Goal: Navigation & Orientation: Understand site structure

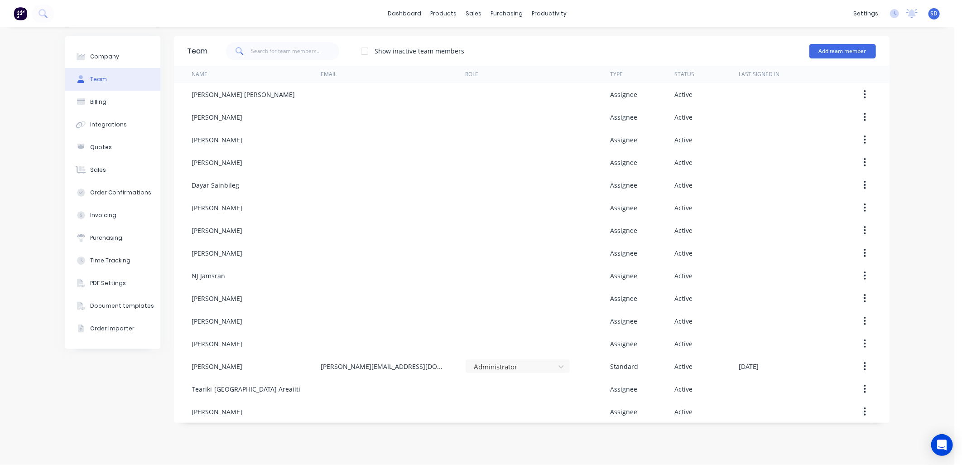
click at [93, 78] on div "Team" at bounding box center [98, 79] width 17 height 8
click at [115, 101] on button "Billing" at bounding box center [112, 102] width 95 height 23
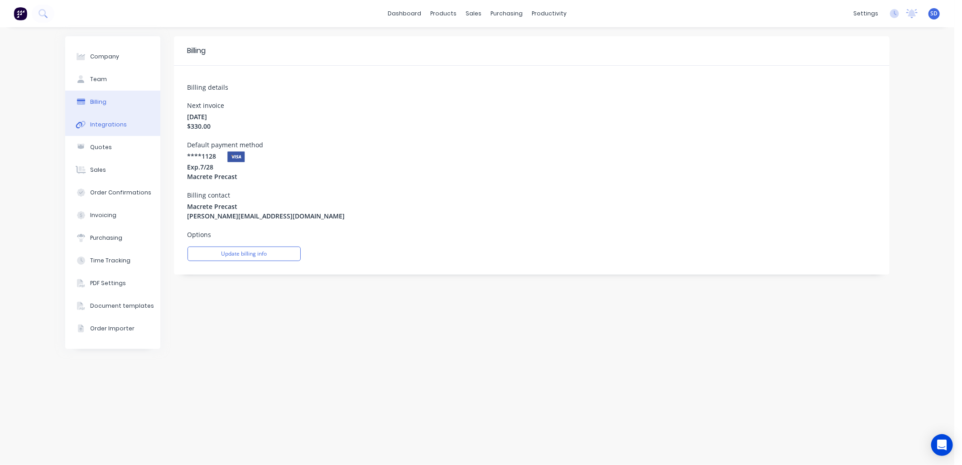
click at [112, 124] on div "Integrations" at bounding box center [108, 125] width 37 height 8
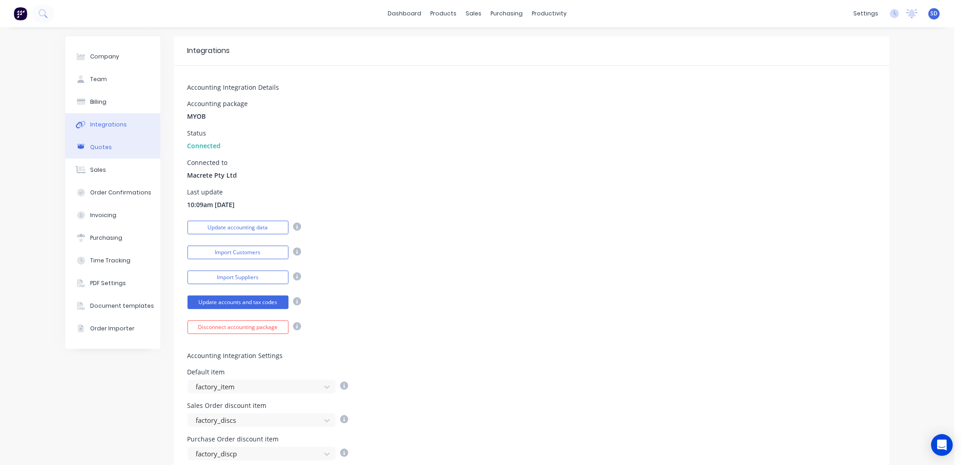
click at [111, 150] on button "Quotes" at bounding box center [112, 147] width 95 height 23
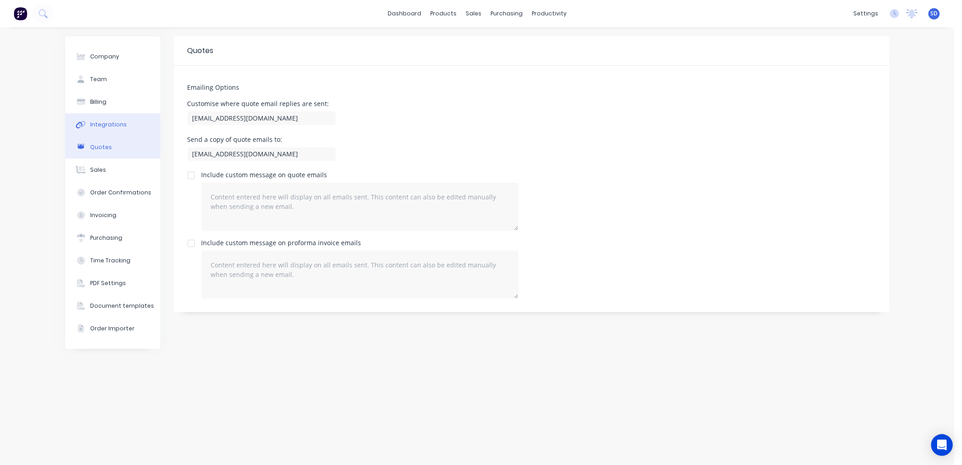
click at [113, 126] on div "Integrations" at bounding box center [108, 125] width 37 height 8
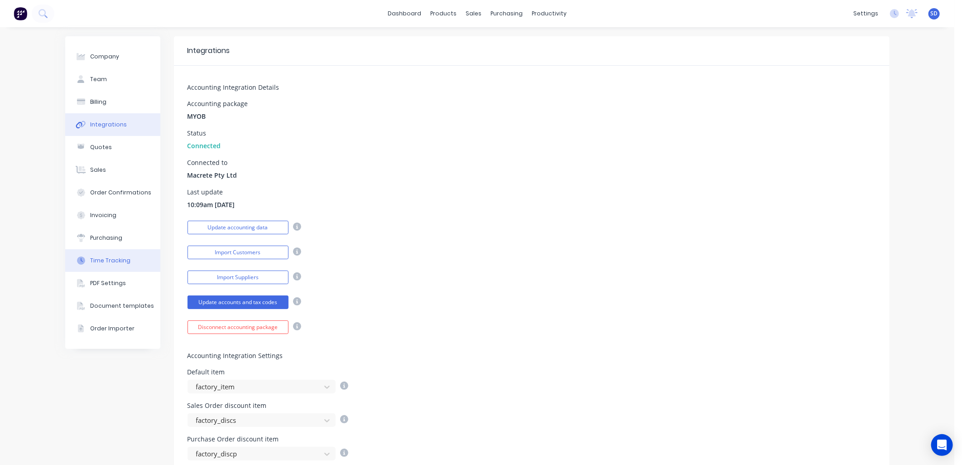
click at [118, 263] on div "Time Tracking" at bounding box center [110, 260] width 40 height 8
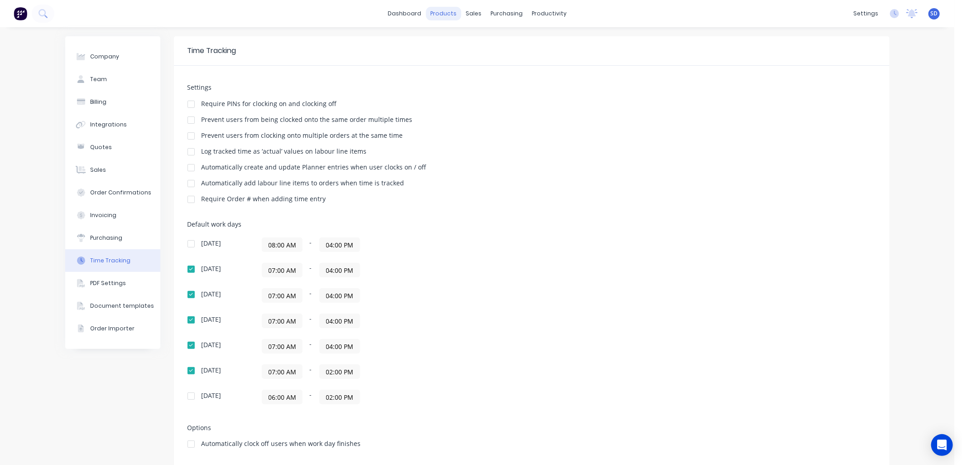
click at [432, 14] on div "products" at bounding box center [443, 14] width 35 height 14
